Goal: Task Accomplishment & Management: Manage account settings

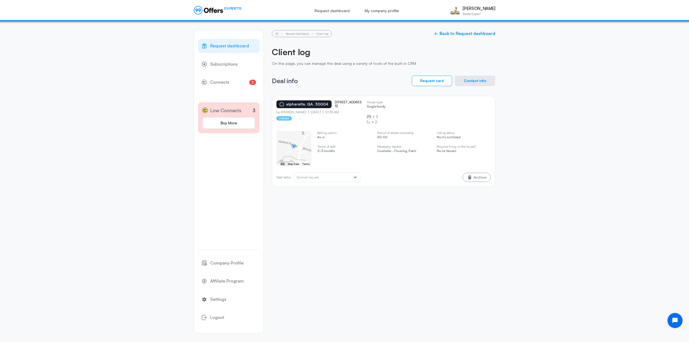
click at [442, 82] on button "Request card" at bounding box center [432, 81] width 40 height 10
click at [467, 82] on button "Contact info" at bounding box center [475, 81] width 40 height 10
click at [323, 99] on div "alpharetta, GA, 30004 835 hickory flat rd by Thomas Statham 10.11.2025 01:35 AM…" at bounding box center [383, 112] width 223 height 33
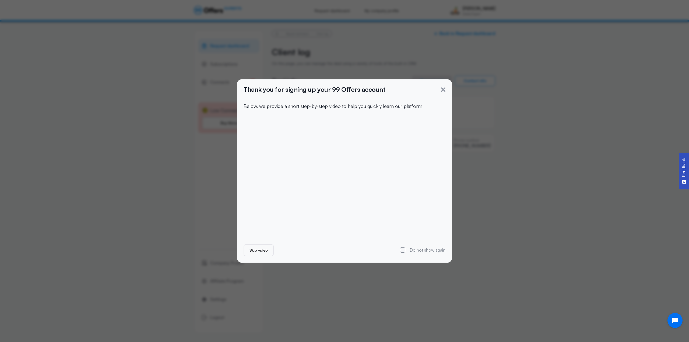
click at [442, 92] on div "Thank you for signing up your 99 Offers account" at bounding box center [344, 89] width 202 height 7
click at [441, 91] on icon "button" at bounding box center [443, 89] width 4 height 4
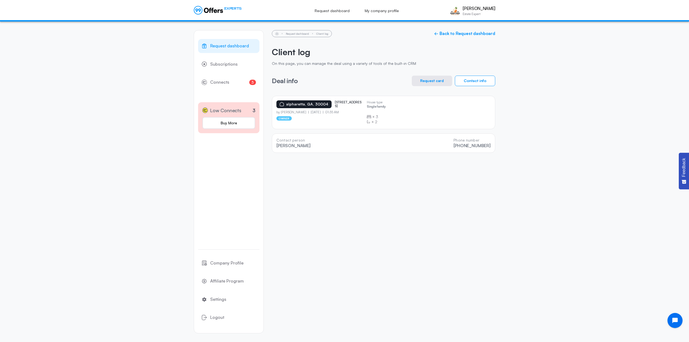
drag, startPoint x: 502, startPoint y: 145, endPoint x: 277, endPoint y: 107, distance: 227.8
click at [277, 107] on div "Request dashboard Subscriptions 3 Connects 3 Low Connects 3 Buy More Company Pr…" at bounding box center [344, 182] width 689 height 320
copy div "alpharetta, GA, 30004 835 hickory flat rd by Thomas Statham 10.11.2025 01:35 AM…"
